Goal: Task Accomplishment & Management: Use online tool/utility

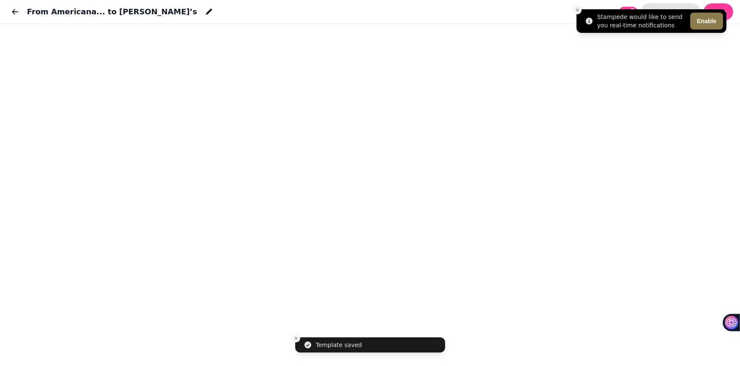
click at [577, 11] on icon "Close toast" at bounding box center [577, 10] width 5 height 5
